Goal: Task Accomplishment & Management: Use online tool/utility

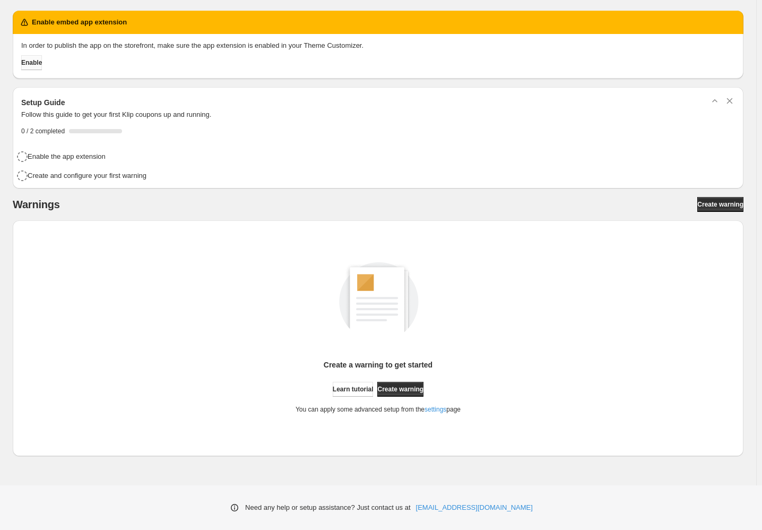
click at [34, 66] on span "Enable" at bounding box center [31, 62] width 21 height 8
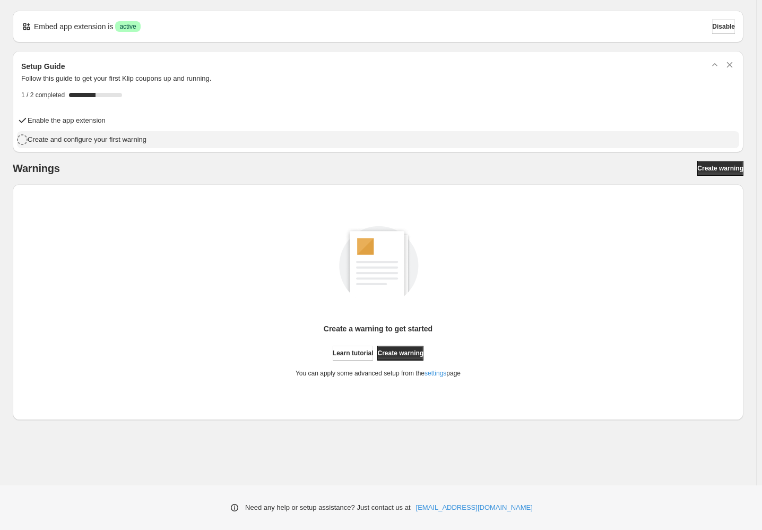
click at [120, 138] on h4 "Create and configure your first warning" at bounding box center [87, 139] width 119 height 11
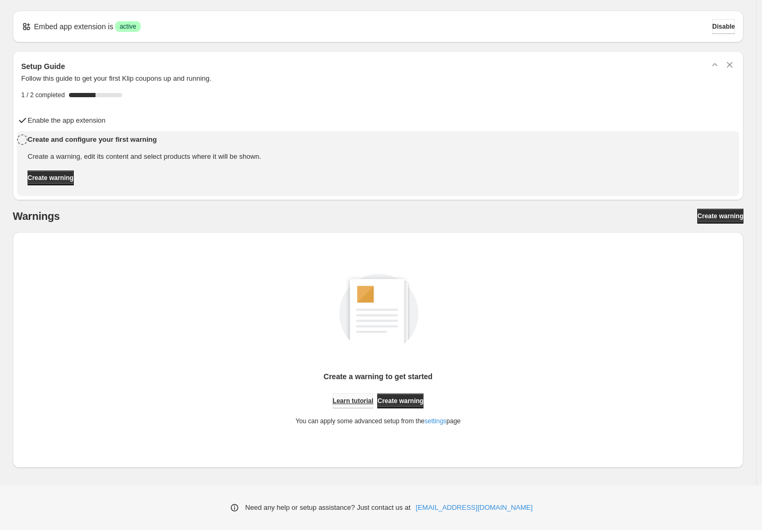
click at [346, 402] on span "Learn tutorial" at bounding box center [353, 400] width 41 height 8
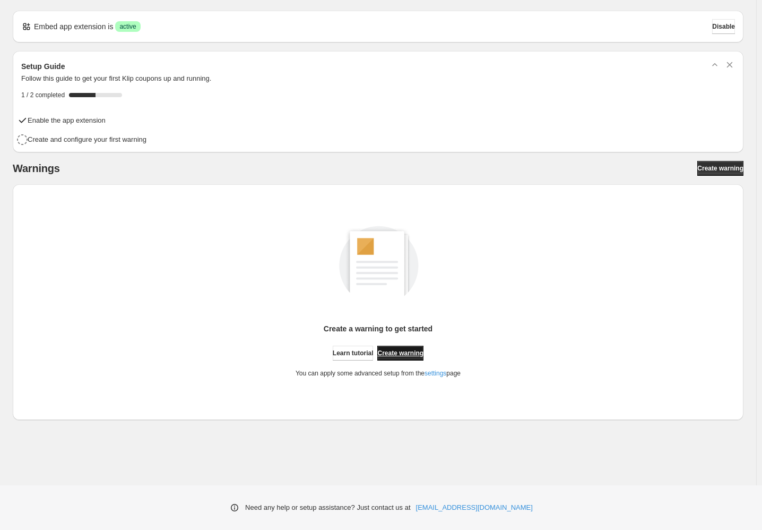
click at [423, 352] on span "Create warning" at bounding box center [400, 353] width 46 height 8
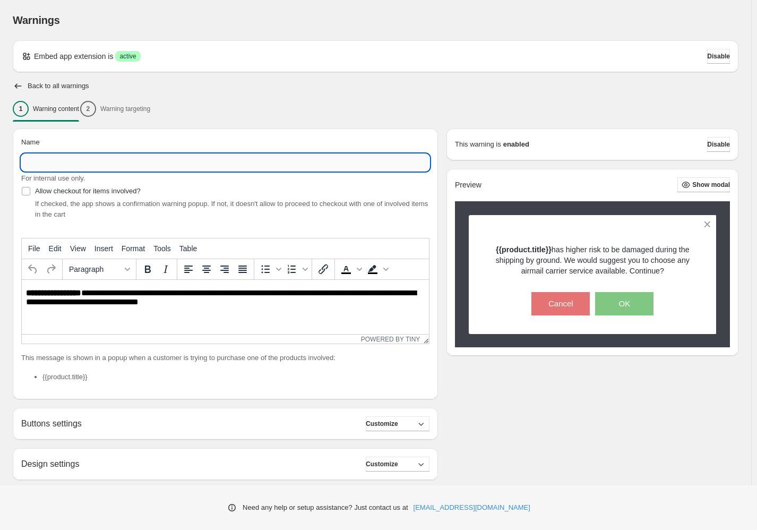
click at [174, 162] on input "Name" at bounding box center [225, 162] width 408 height 17
type input "**********"
drag, startPoint x: 174, startPoint y: 162, endPoint x: 129, endPoint y: 204, distance: 61.2
click at [129, 204] on span "If checked, the app shows a confirmation warning popup. If not, it doesn't allo…" at bounding box center [231, 209] width 393 height 19
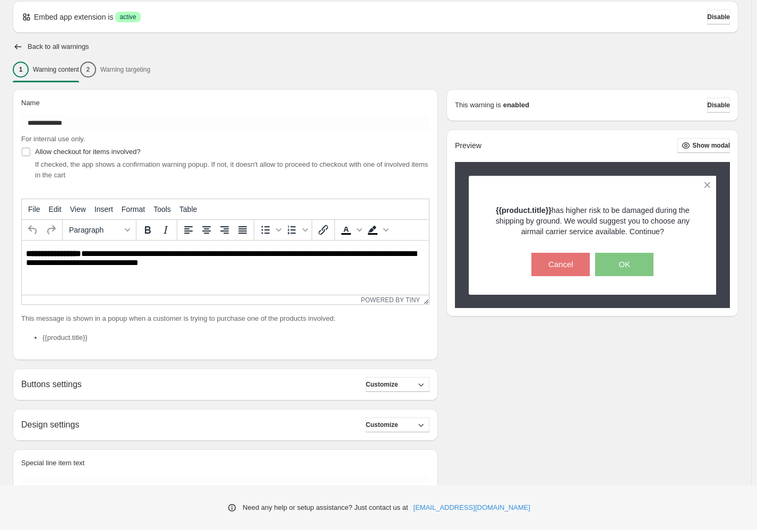
scroll to position [37, 0]
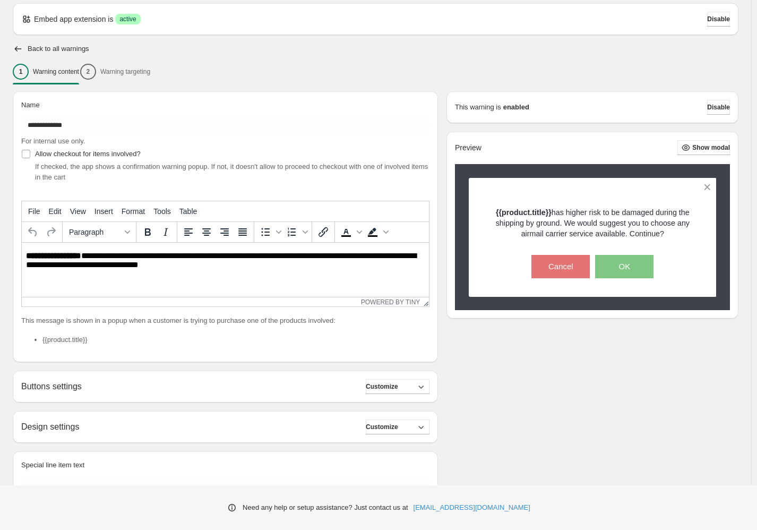
click at [234, 267] on p "**********" at bounding box center [228, 261] width 404 height 20
paste body "To enrich screen reader interactions, please activate Accessibility in Grammarl…"
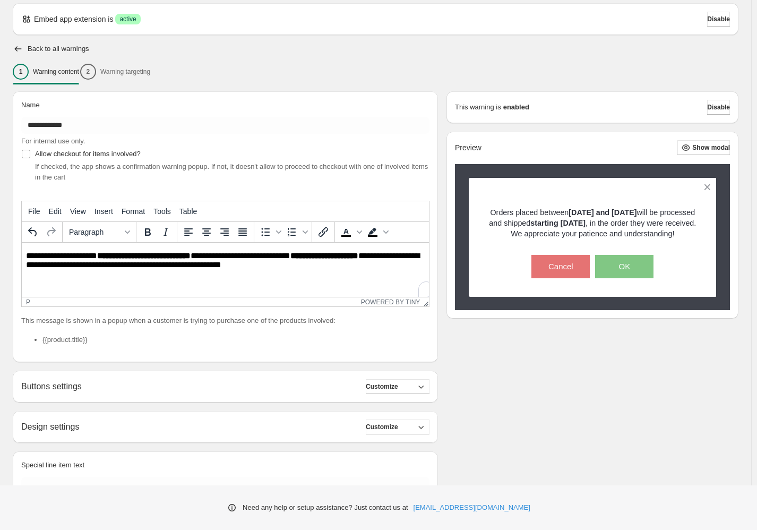
scroll to position [90, 0]
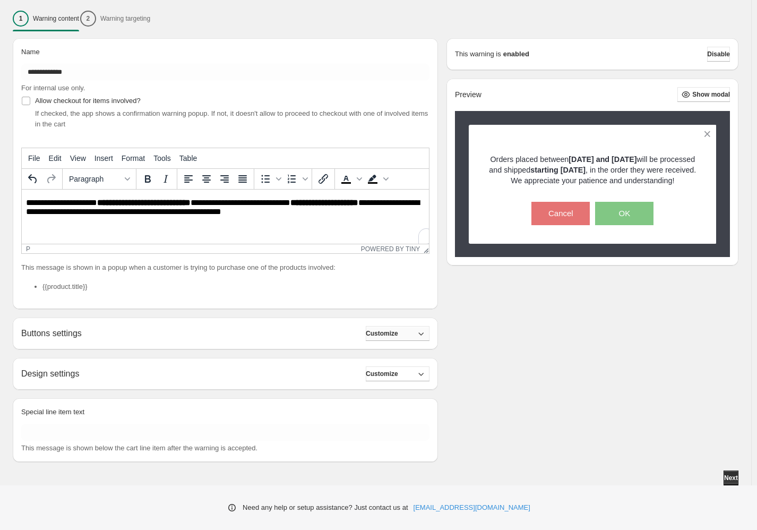
click at [398, 336] on span "Customize" at bounding box center [382, 333] width 32 height 8
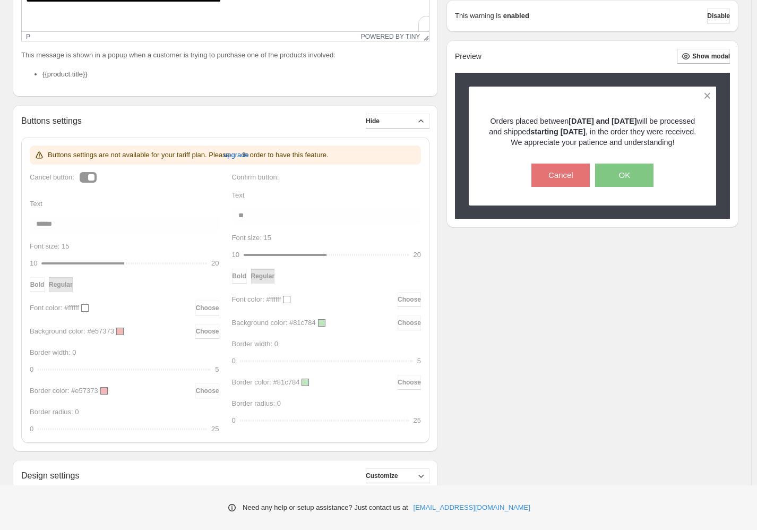
scroll to position [404, 0]
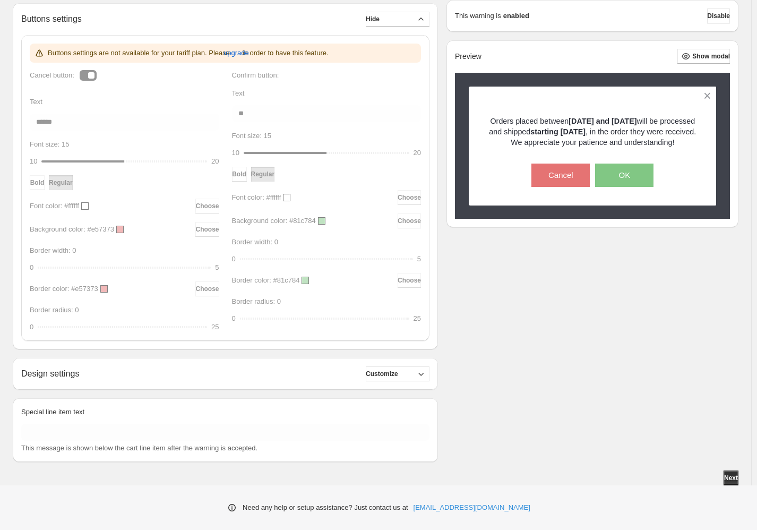
click at [250, 375] on div "Design settings Customize" at bounding box center [225, 373] width 408 height 15
click at [398, 370] on span "Customize" at bounding box center [382, 373] width 32 height 8
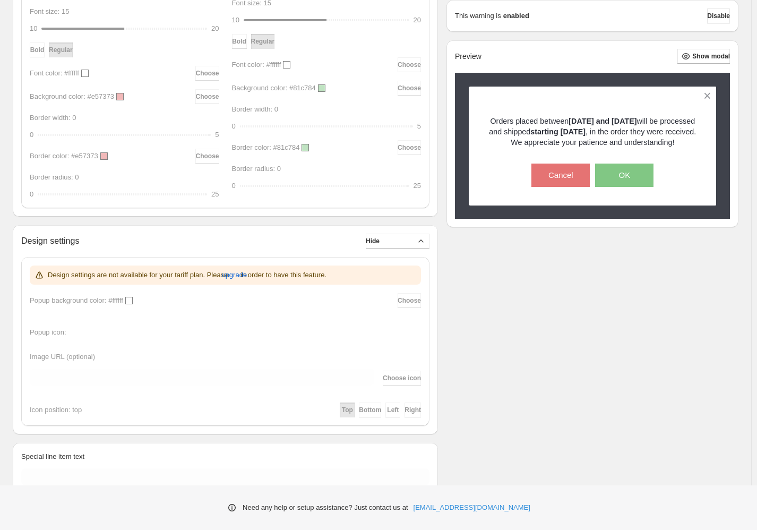
scroll to position [582, 0]
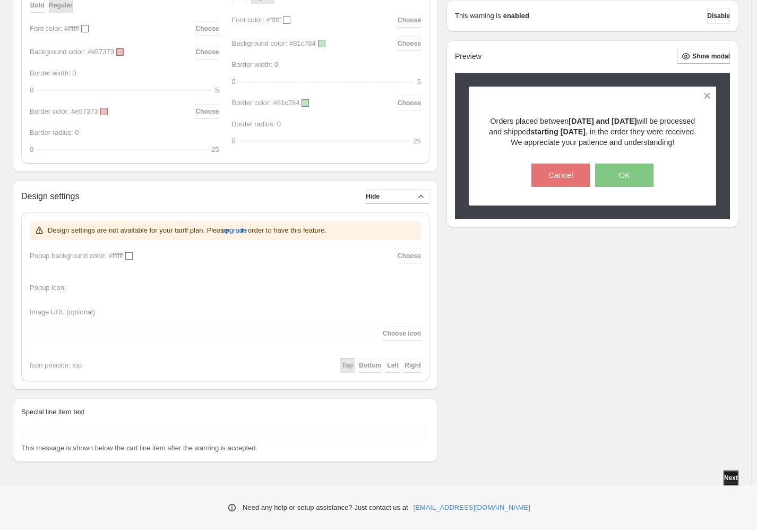
click at [727, 479] on span "Next" at bounding box center [731, 477] width 14 height 8
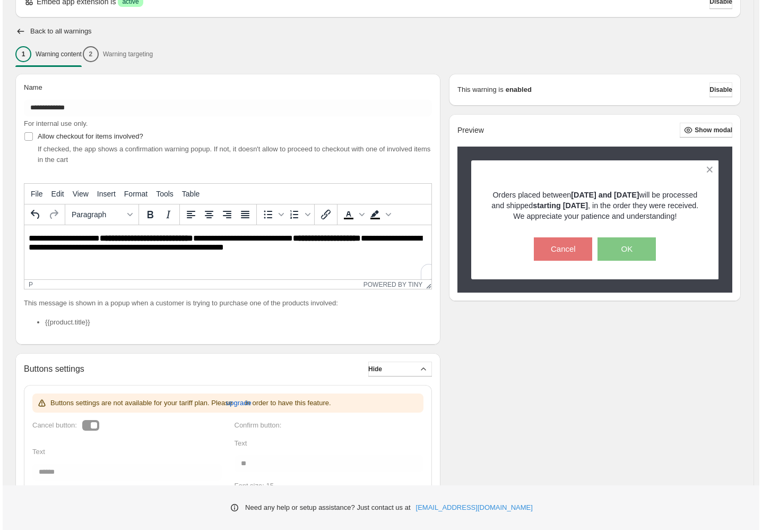
scroll to position [0, 0]
